Goal: Navigation & Orientation: Find specific page/section

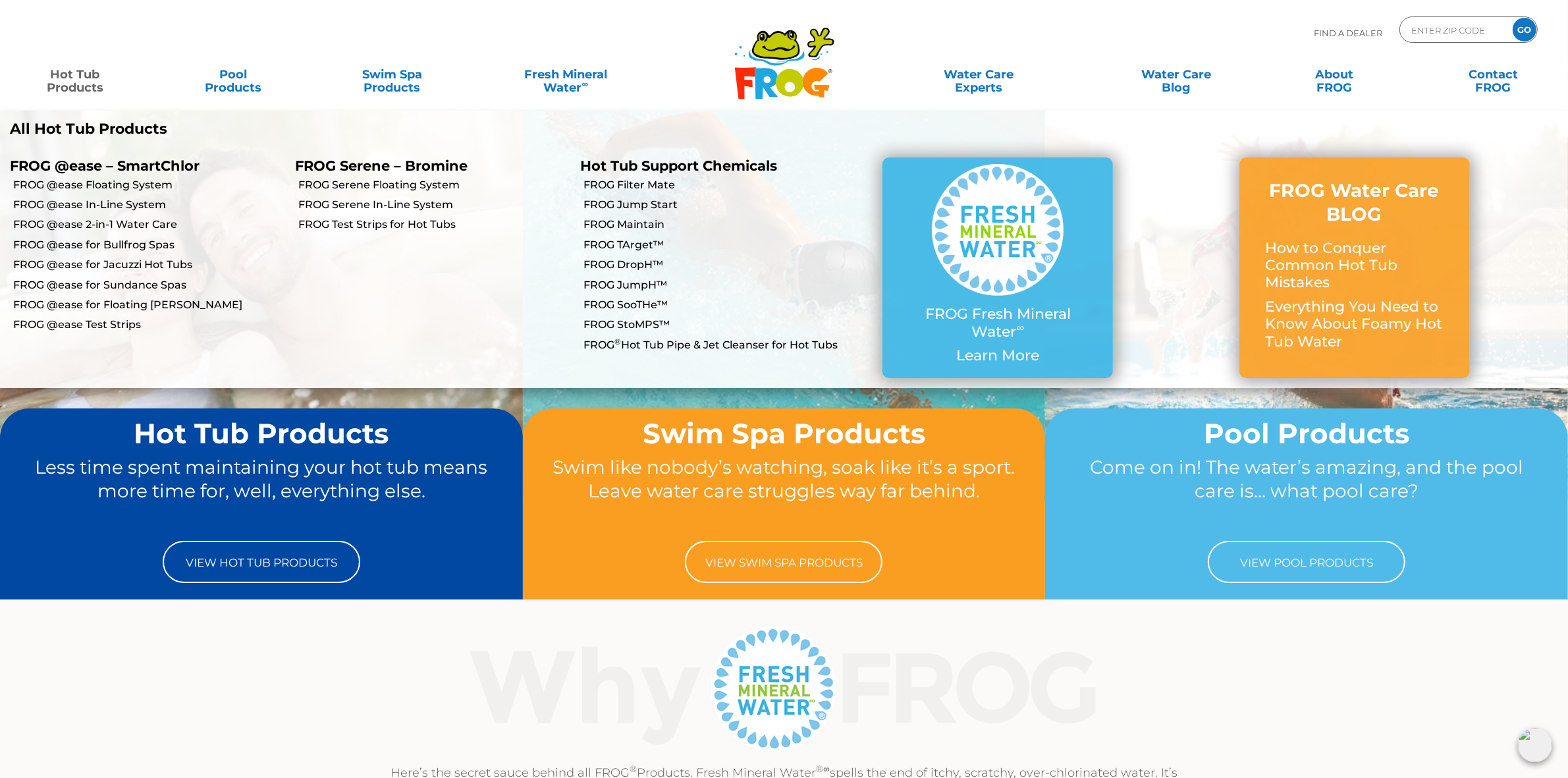
click at [63, 77] on link "Hot Tub Products" at bounding box center [75, 75] width 123 height 27
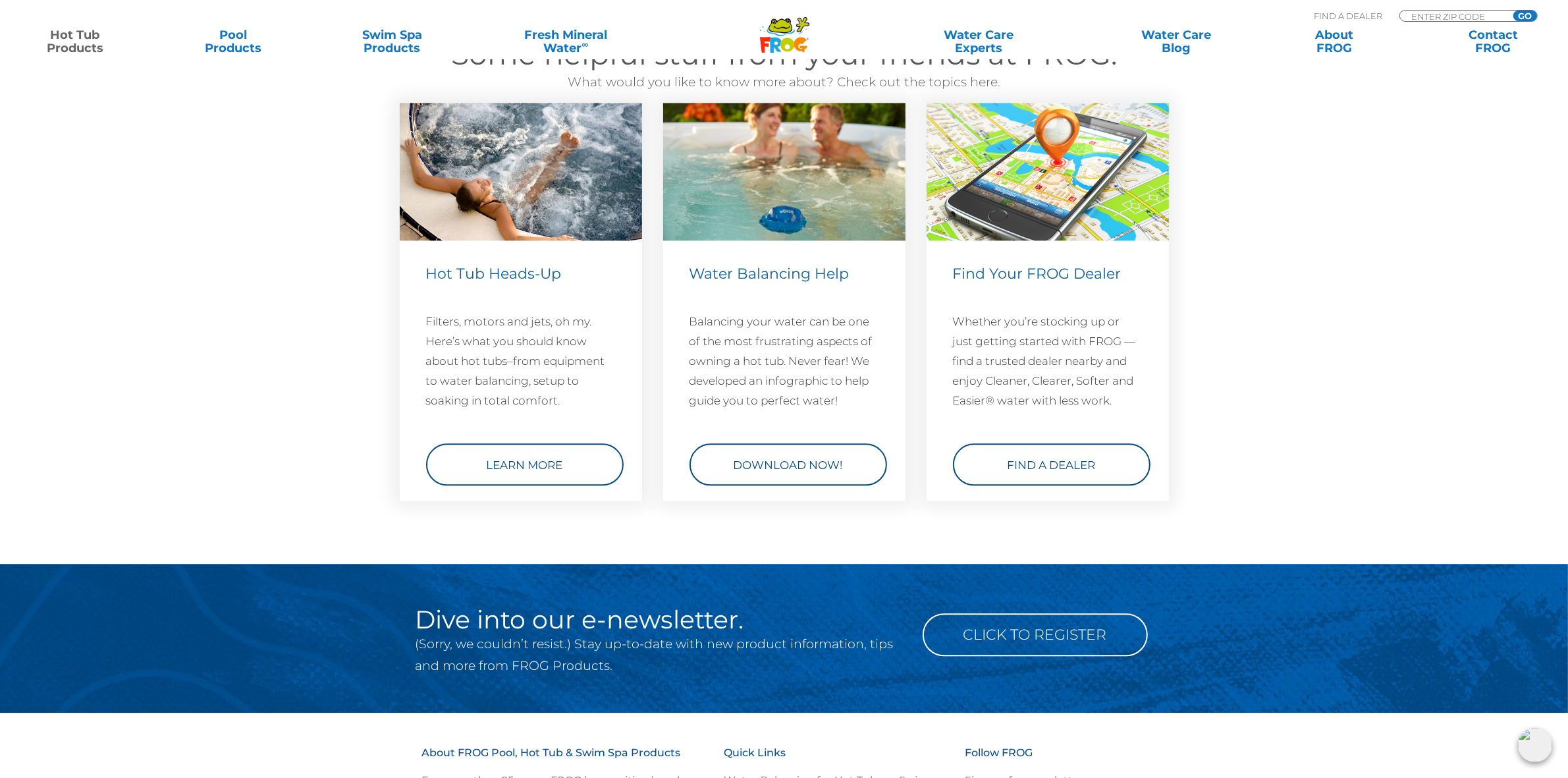
scroll to position [3626, 0]
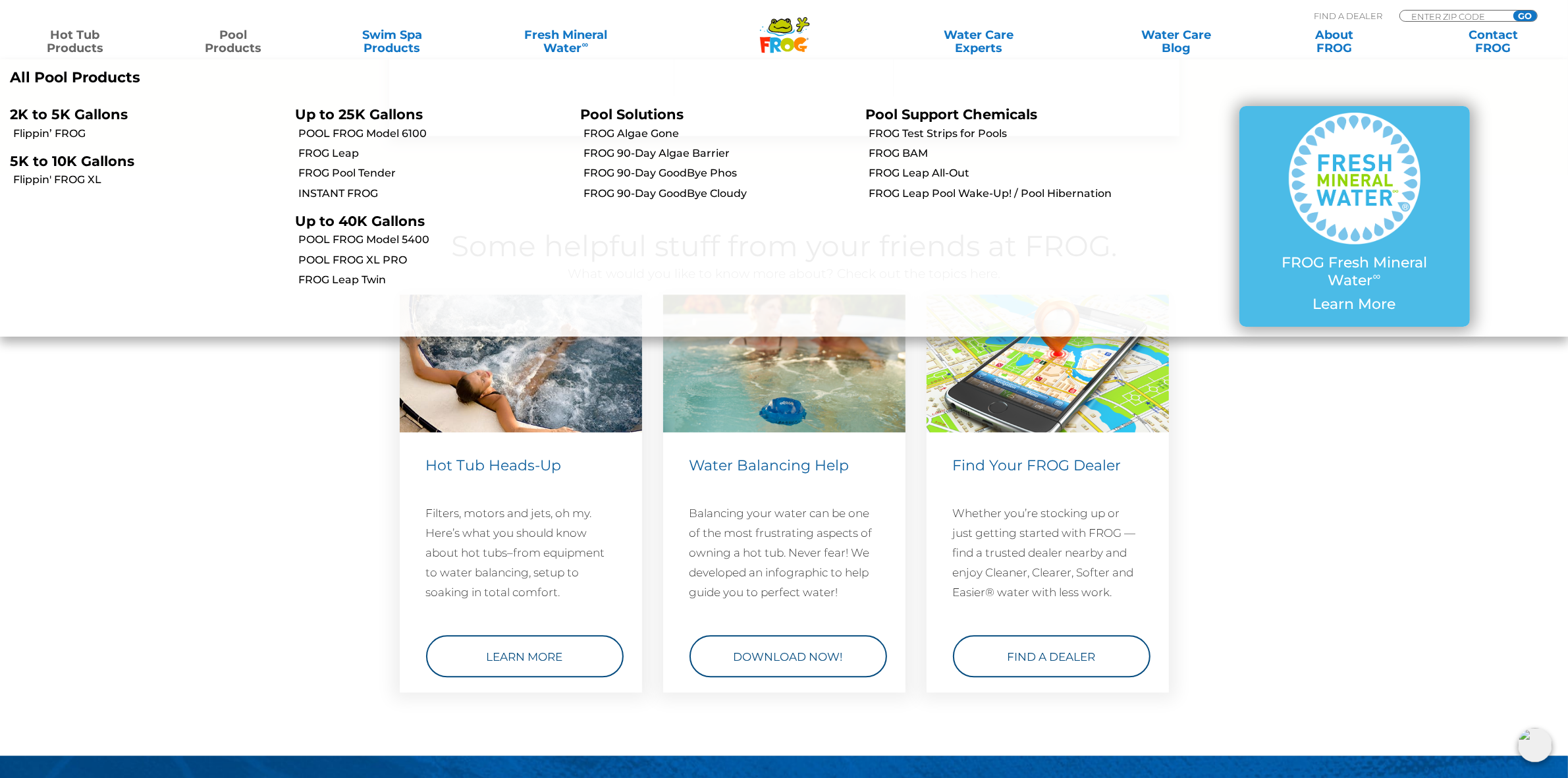
click at [226, 43] on link "Pool Products" at bounding box center [233, 42] width 123 height 27
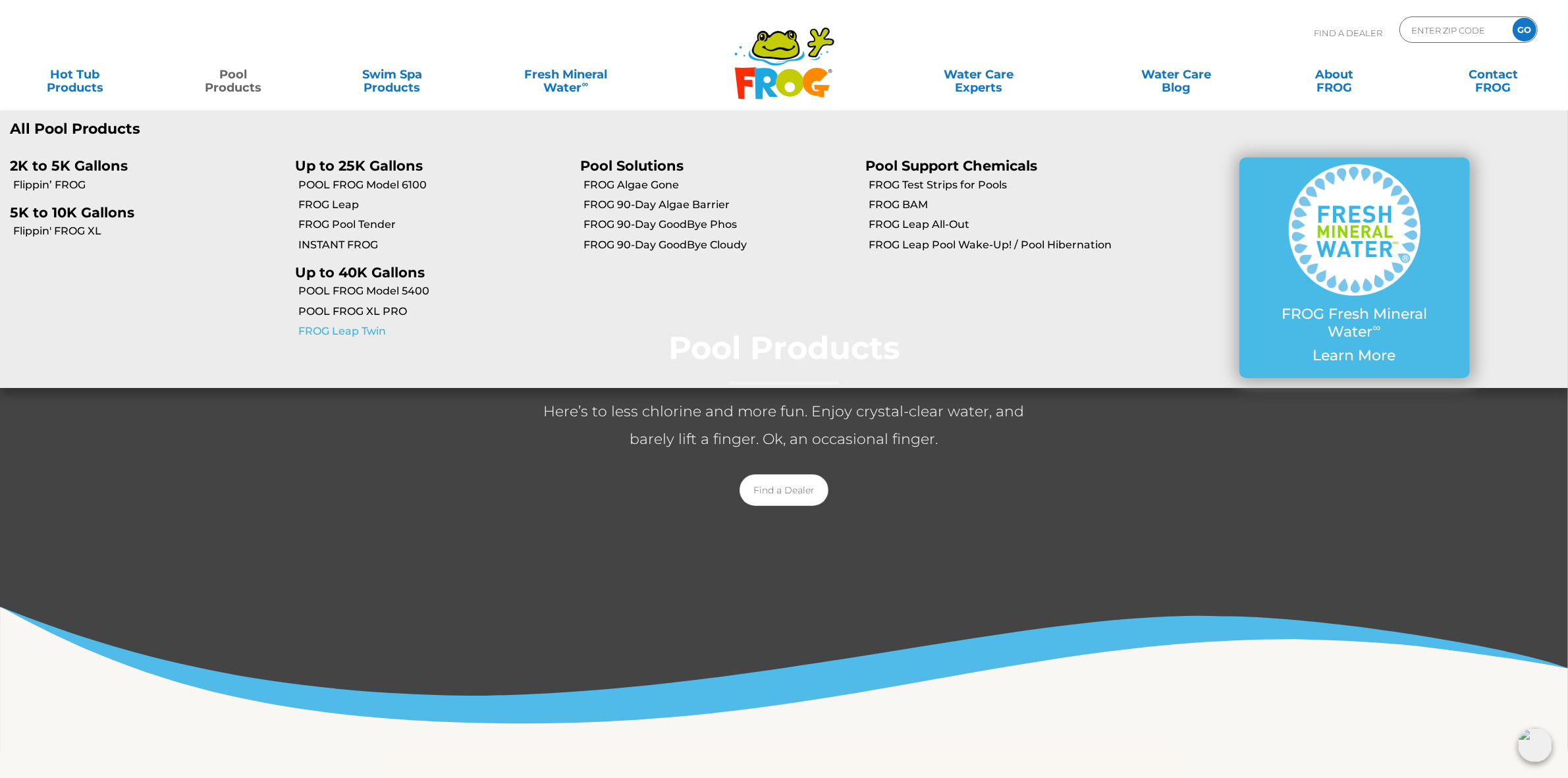
click at [376, 331] on link "FROG Leap Twin" at bounding box center [434, 331] width 272 height 15
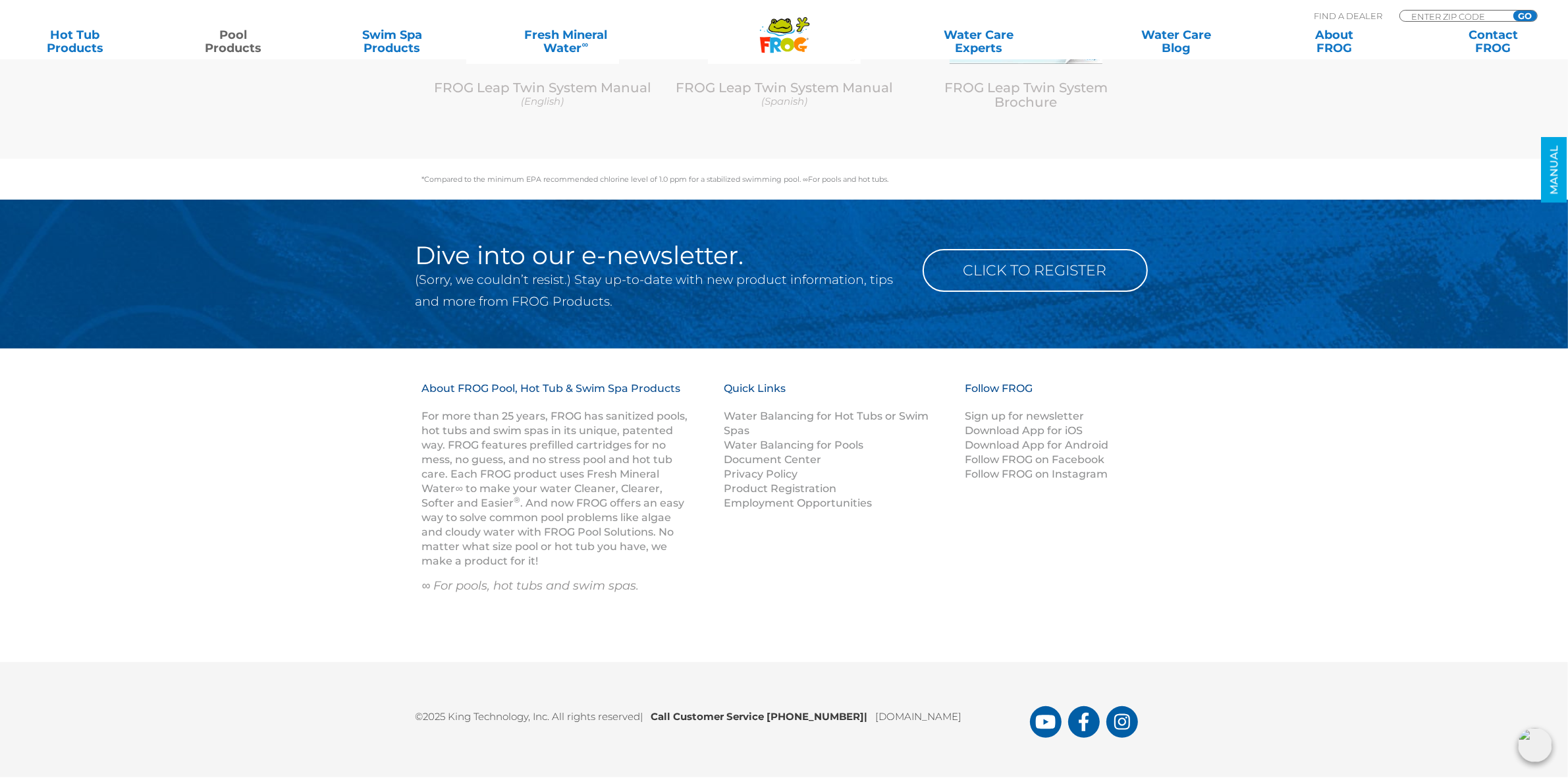
scroll to position [6535, 0]
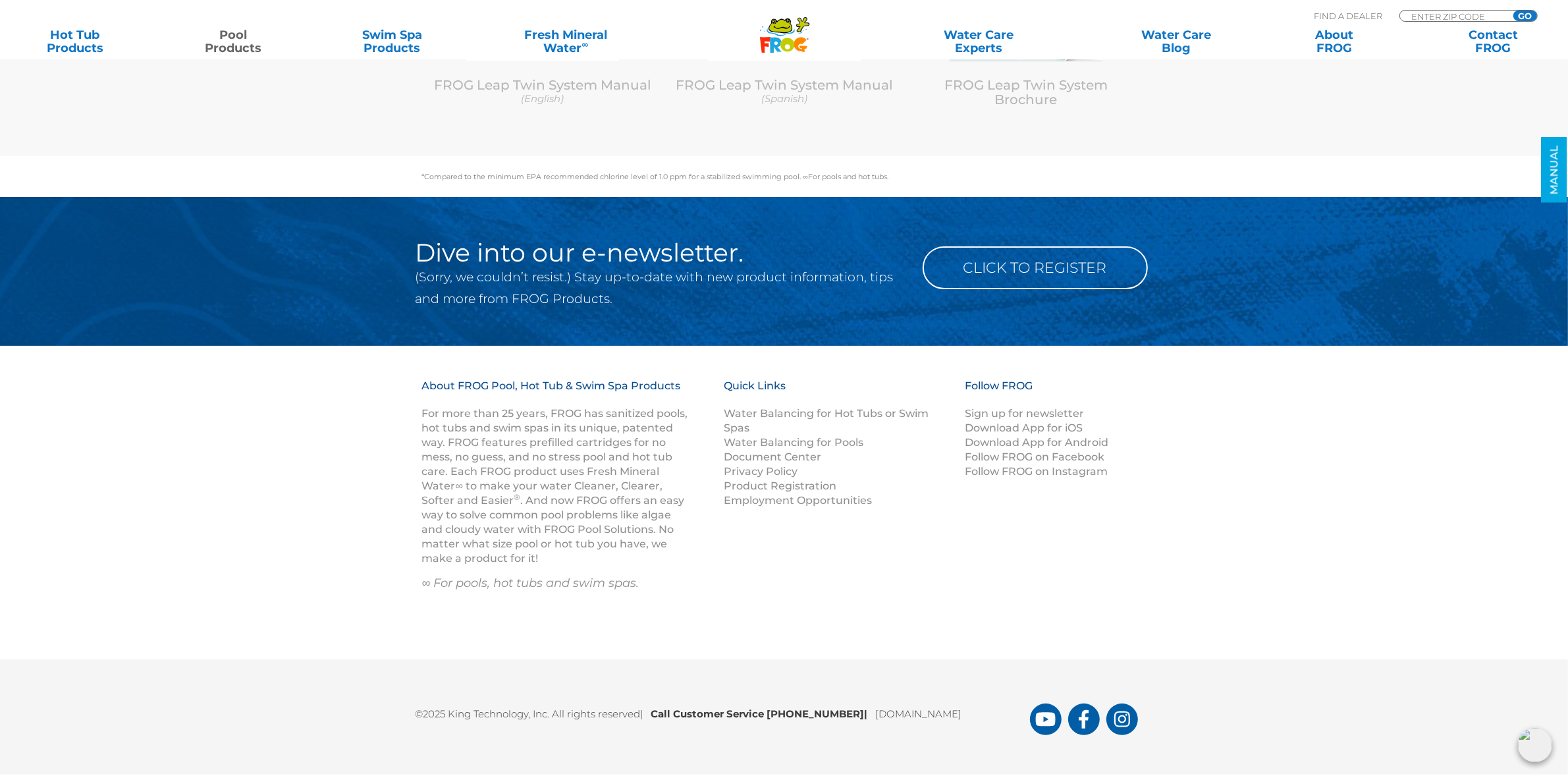
click at [800, 24] on icon at bounding box center [803, 25] width 12 height 13
